Goal: Information Seeking & Learning: Check status

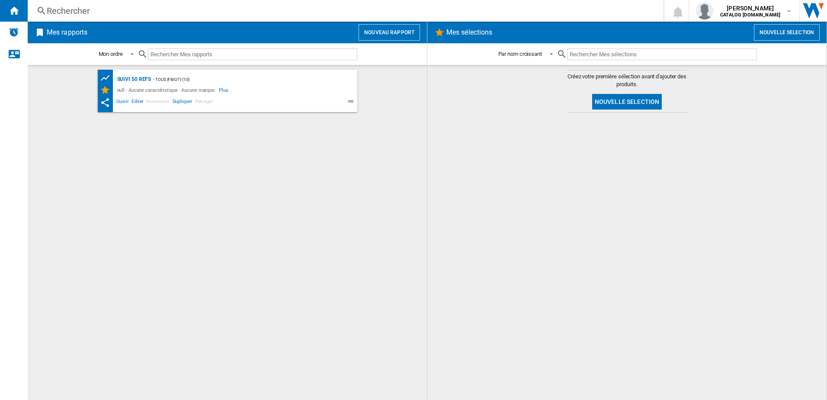
click at [41, 9] on ng-md-icon at bounding box center [41, 11] width 10 height 11
click at [39, 9] on ng-md-icon at bounding box center [41, 11] width 10 height 11
click at [60, 8] on div "Rechercher" at bounding box center [344, 11] width 594 height 12
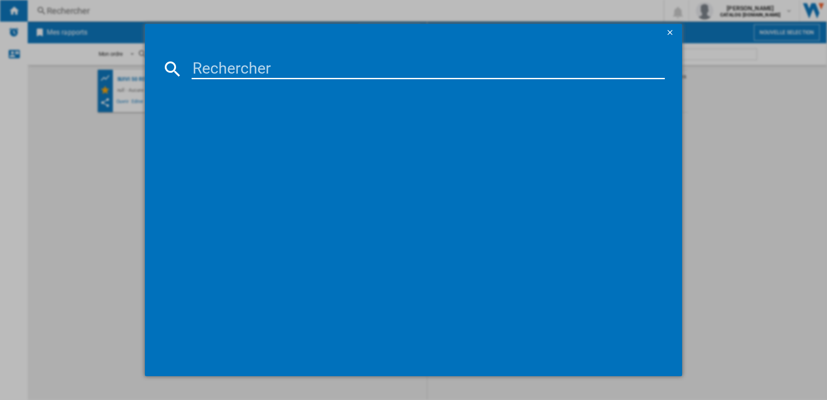
click at [207, 69] on input at bounding box center [428, 68] width 473 height 21
type input "GZ5035"
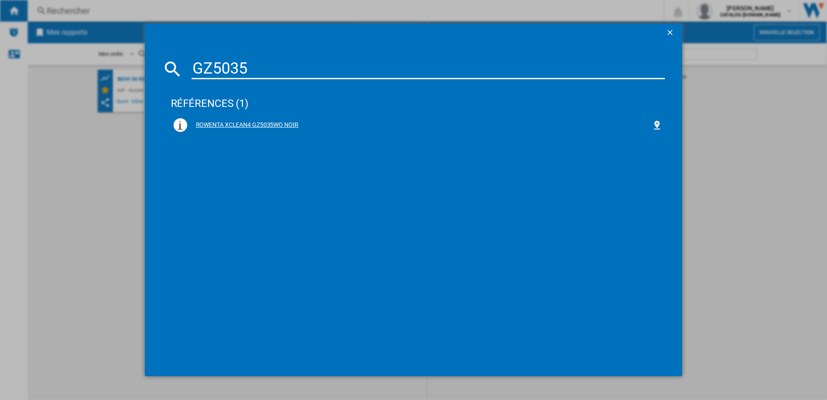
click at [227, 121] on div "ROWENTA XCLEAN4 GZ5035WO NOIR" at bounding box center [419, 125] width 465 height 9
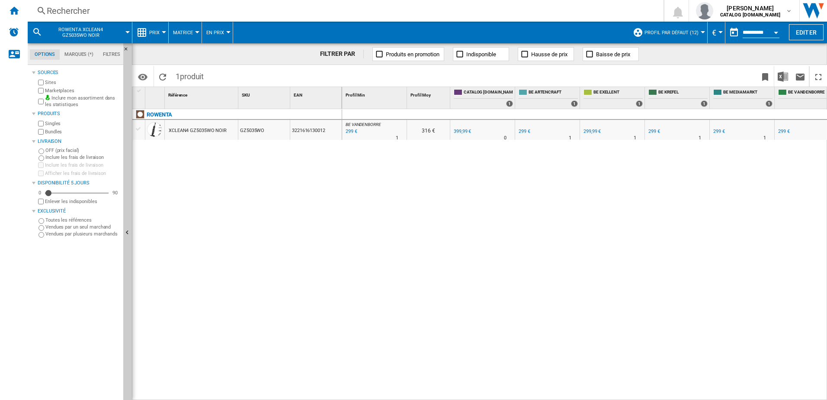
click at [166, 33] on md-menu "Prix Prix Matrice des prix Classement des prix Analyses Base 100 Références com…" at bounding box center [150, 33] width 36 height 22
click at [165, 33] on div at bounding box center [164, 32] width 4 height 2
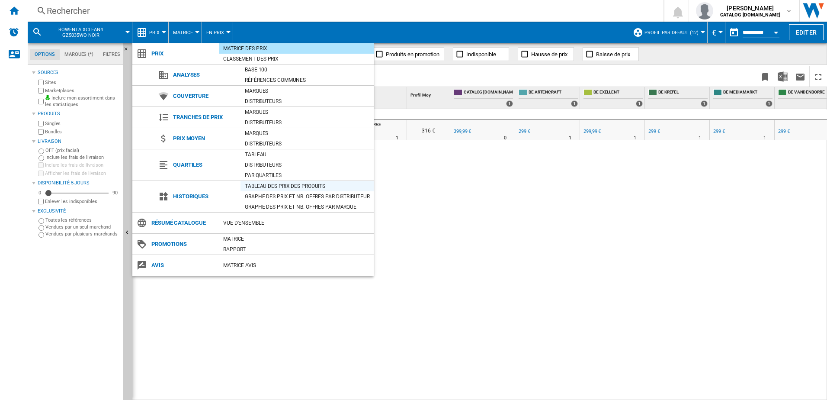
click at [265, 182] on div "Tableau des prix des produits" at bounding box center [306, 186] width 133 height 9
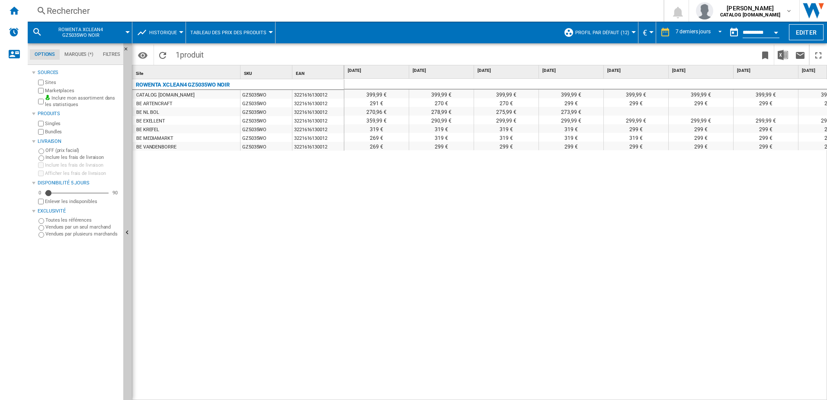
scroll to position [0, 36]
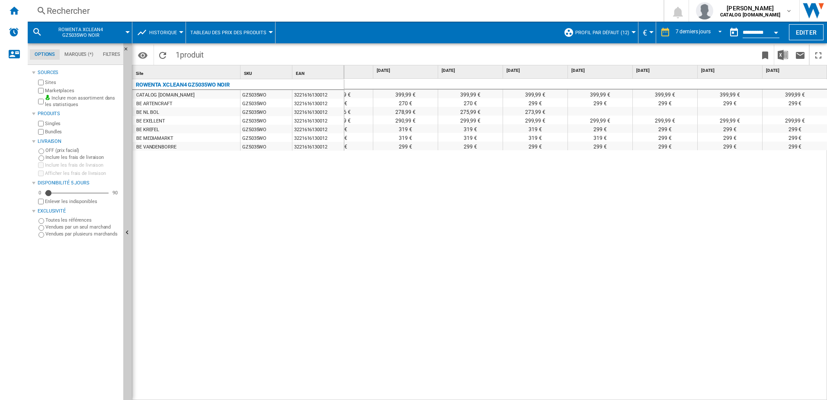
click at [138, 11] on div "Rechercher" at bounding box center [344, 11] width 594 height 12
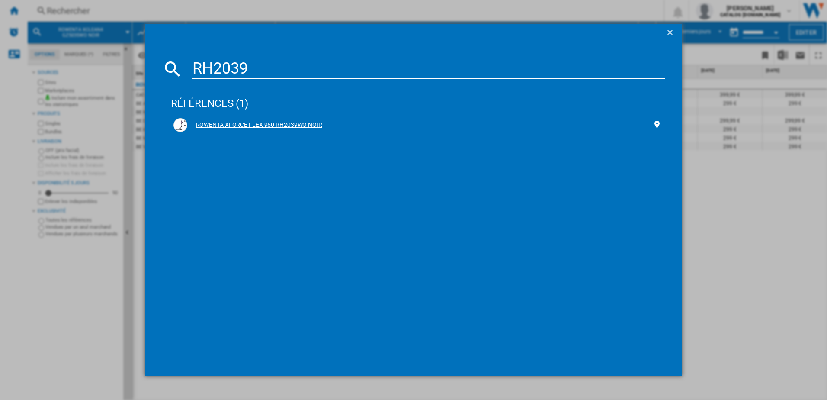
type input "RH2039"
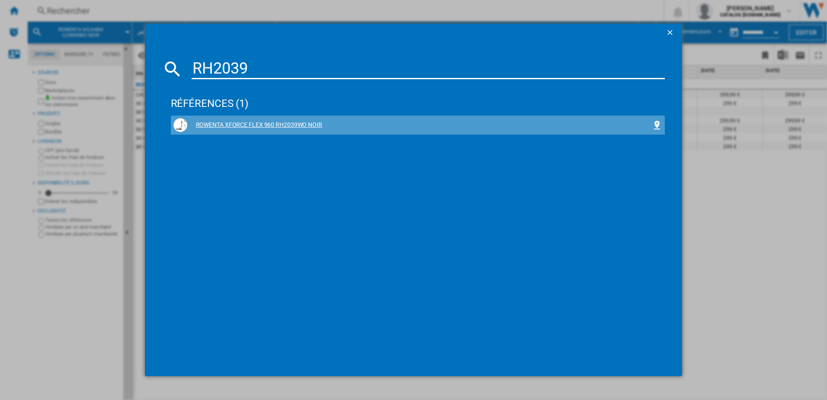
click at [233, 124] on div "ROWENTA XFORCE FLEX 960 RH2039WO NOIR" at bounding box center [419, 125] width 465 height 9
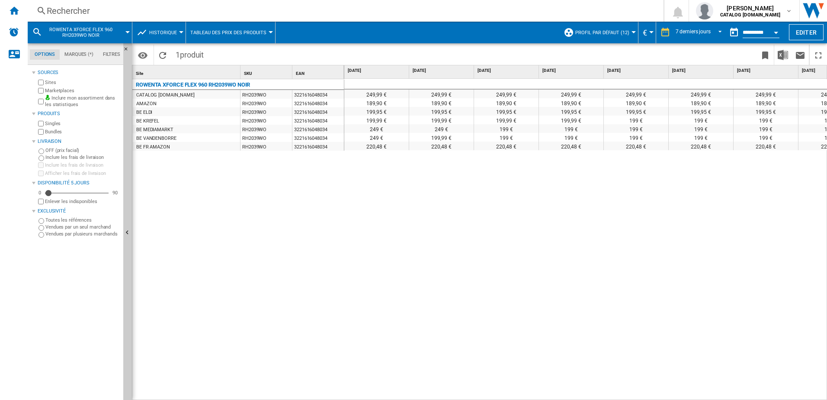
click at [96, 2] on div "Rechercher Rechercher 0 vincent ameye CATALOG SEB.BE CATALOG SEB.BE Mes paramèt…" at bounding box center [427, 11] width 799 height 22
click at [96, 5] on div "Rechercher" at bounding box center [344, 11] width 594 height 12
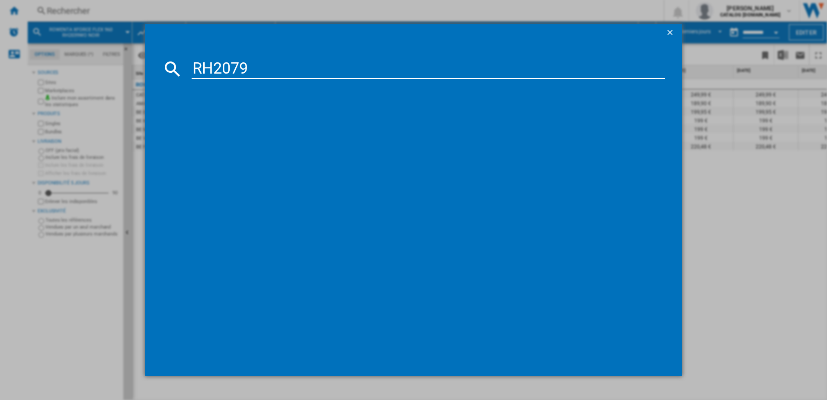
type input "RH2079"
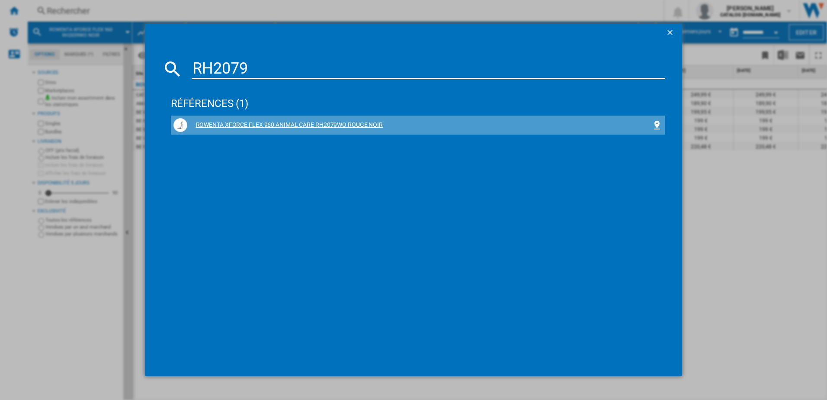
click at [240, 124] on div "ROWENTA XFORCE FLEX 960 ANIMAL CARE RH2079WO ROUGE NOIR" at bounding box center [419, 125] width 465 height 9
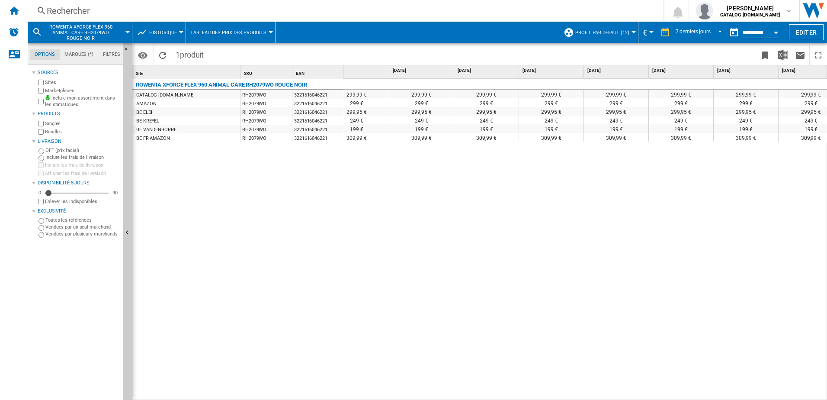
scroll to position [0, 36]
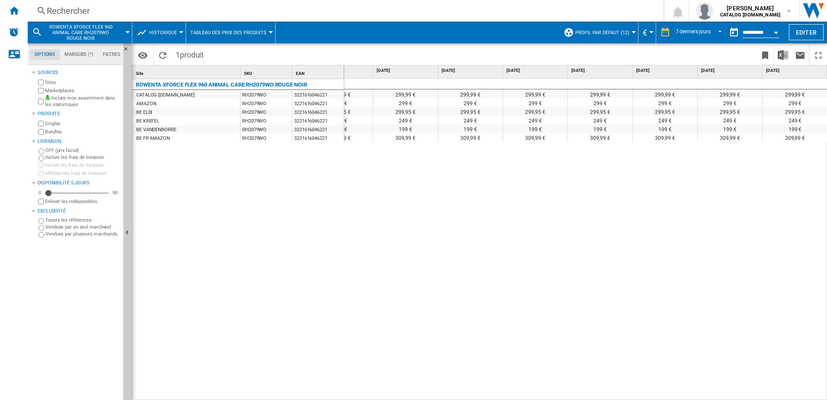
click at [55, 10] on div "Rechercher" at bounding box center [344, 11] width 594 height 12
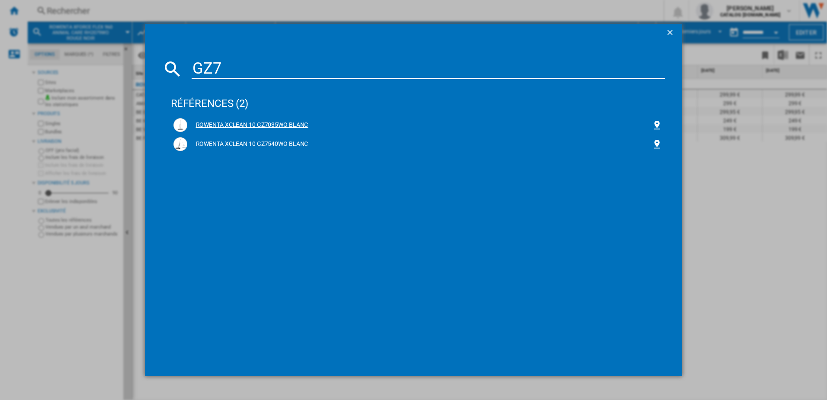
type input "GZ7"
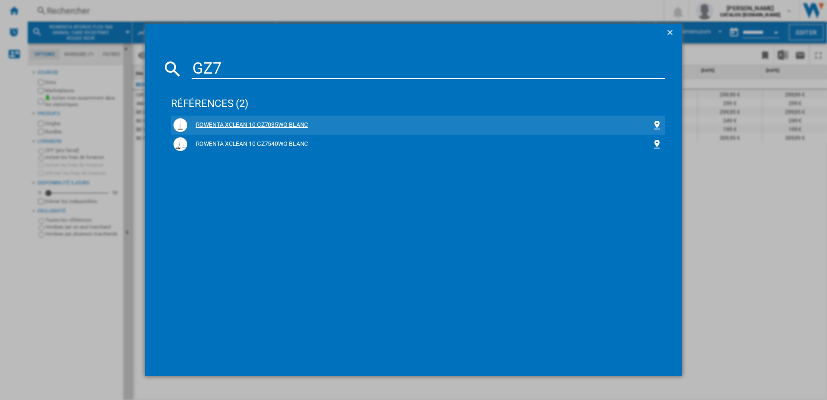
click at [226, 125] on div "ROWENTA XCLEAN 10 GZ7035WO BLANC" at bounding box center [419, 125] width 465 height 9
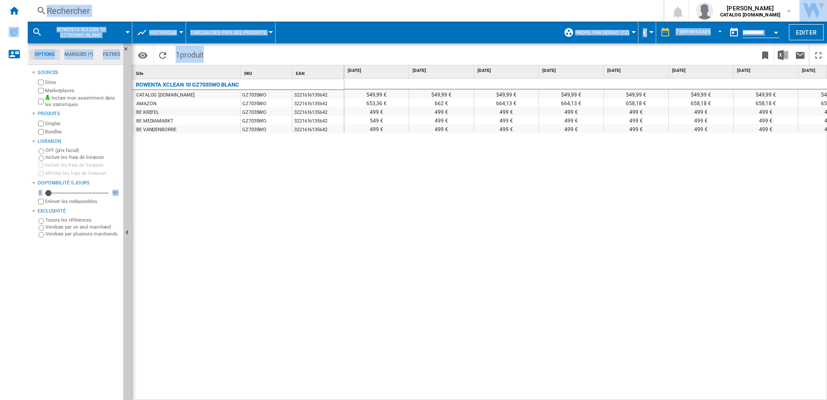
drag, startPoint x: 435, startPoint y: 395, endPoint x: 483, endPoint y: 400, distance: 48.8
click at [483, 399] on html "In order to access Insight, please log out and log in again OK NEW Rechercher R…" at bounding box center [413, 200] width 827 height 400
click at [157, 15] on div "Rechercher" at bounding box center [344, 11] width 594 height 12
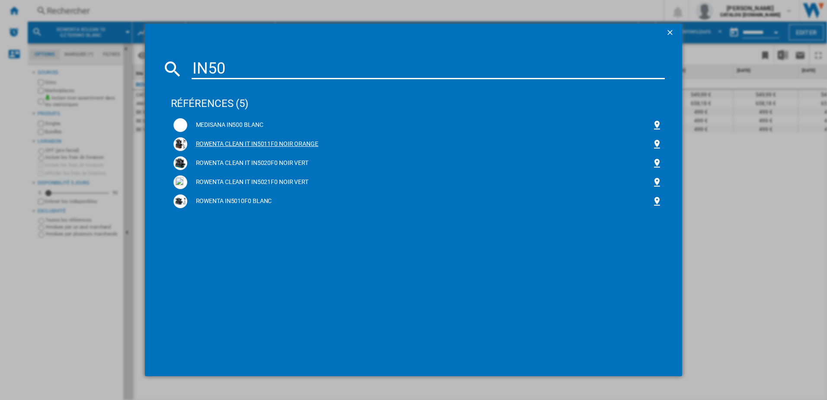
type input "IN50"
click at [257, 142] on div "ROWENTA CLEAN IT IN5011F0 NOIR ORANGE" at bounding box center [419, 144] width 465 height 9
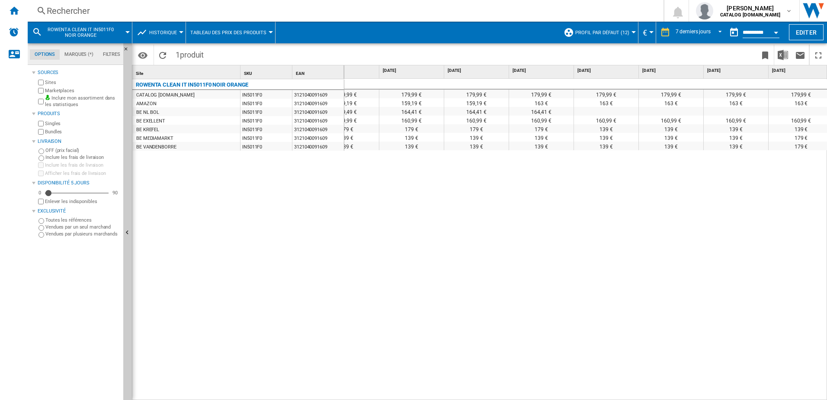
scroll to position [0, 36]
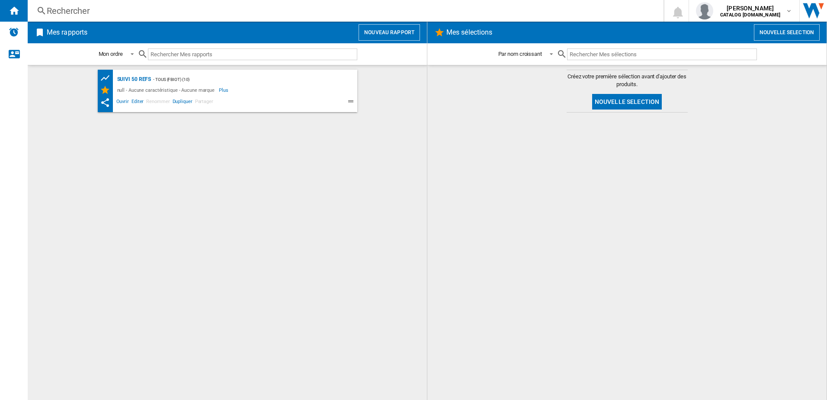
click at [119, 8] on div "Rechercher" at bounding box center [344, 11] width 594 height 12
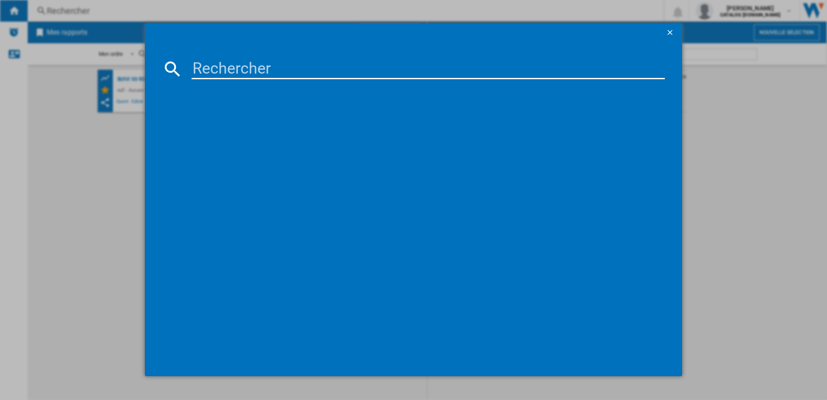
click at [198, 65] on input at bounding box center [428, 68] width 473 height 21
type input "DT1020C0"
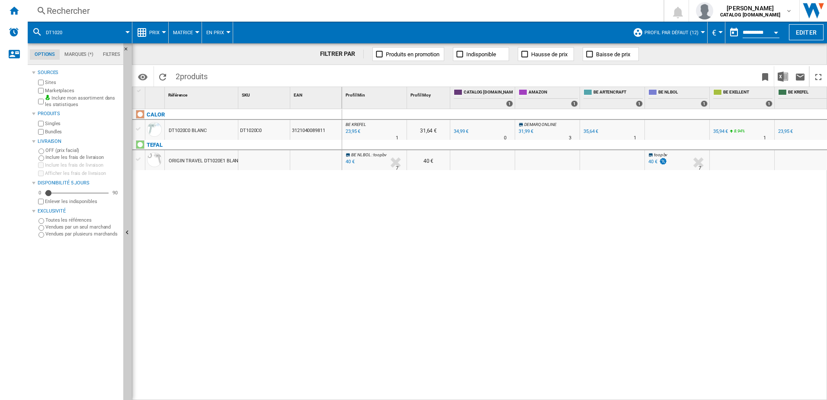
click at [164, 33] on md-menu "Prix Prix Matrice des prix Classement des prix Analyses Base 100 Références com…" at bounding box center [150, 33] width 36 height 22
click at [162, 32] on div at bounding box center [164, 32] width 4 height 2
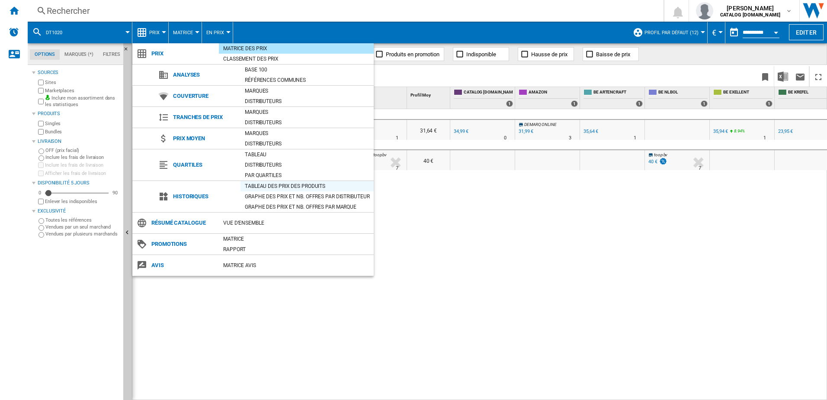
click at [260, 186] on div "Tableau des prix des produits" at bounding box center [306, 186] width 133 height 9
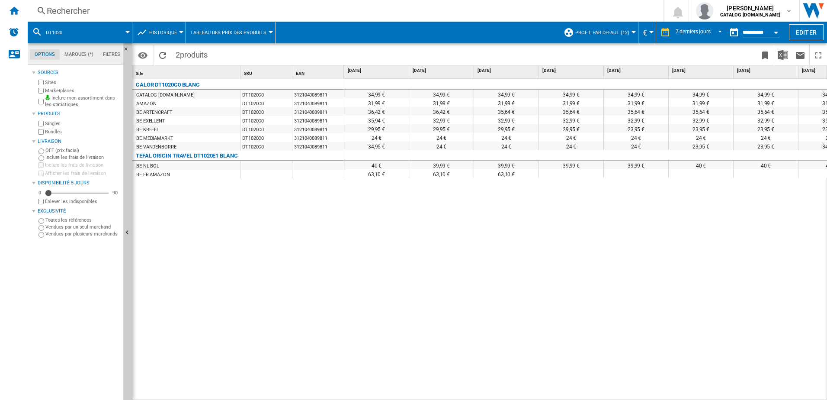
scroll to position [0, 36]
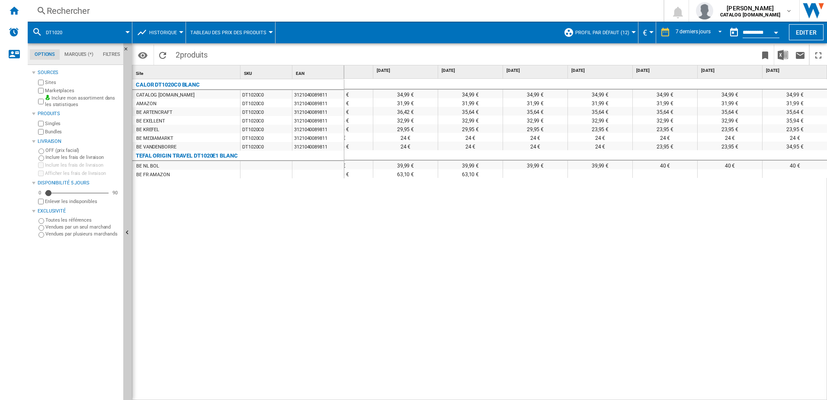
click at [166, 10] on div "Rechercher" at bounding box center [344, 11] width 594 height 12
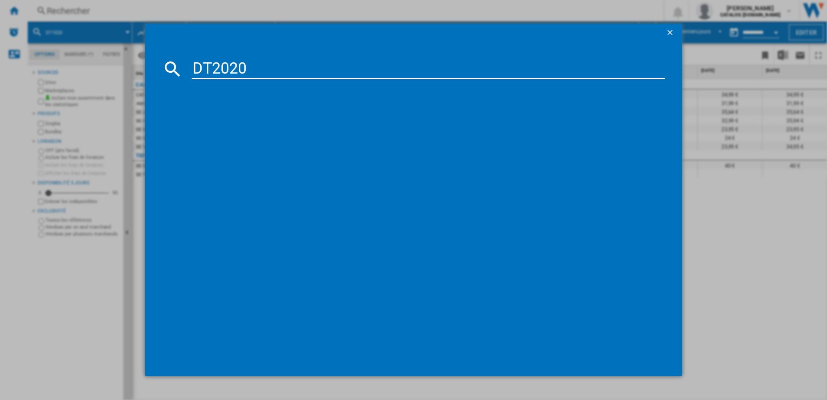
type input "DT2020"
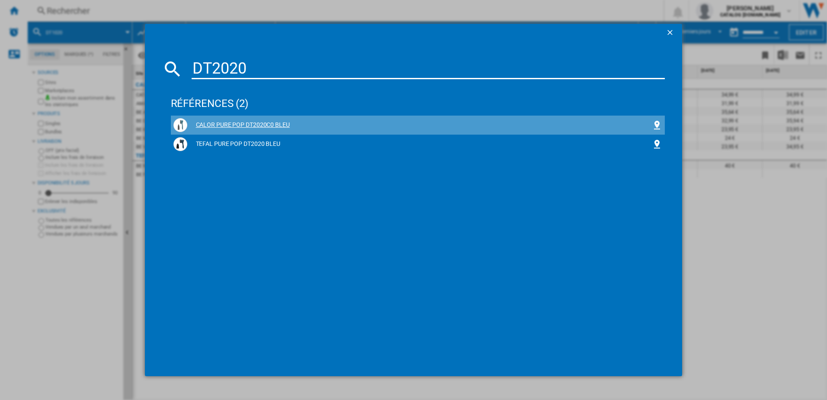
click at [237, 120] on div "CALOR PURE POP DT2020C0 BLEU" at bounding box center [417, 125] width 489 height 14
click at [237, 122] on div "CALOR PURE POP DT2020C0 BLEU" at bounding box center [419, 125] width 465 height 9
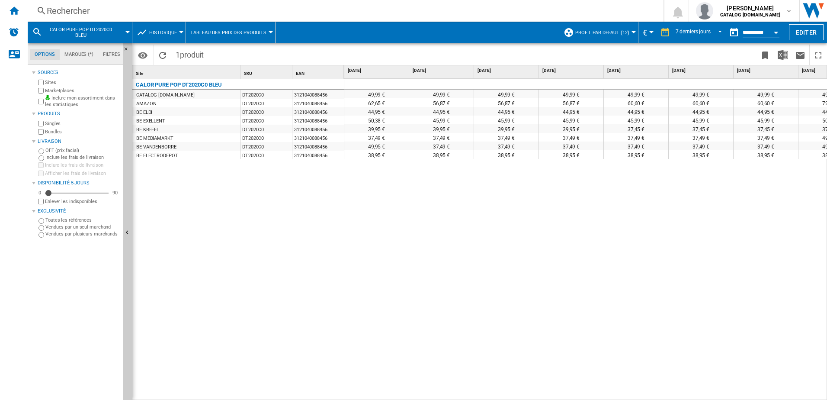
scroll to position [0, 36]
